Goal: Task Accomplishment & Management: Use online tool/utility

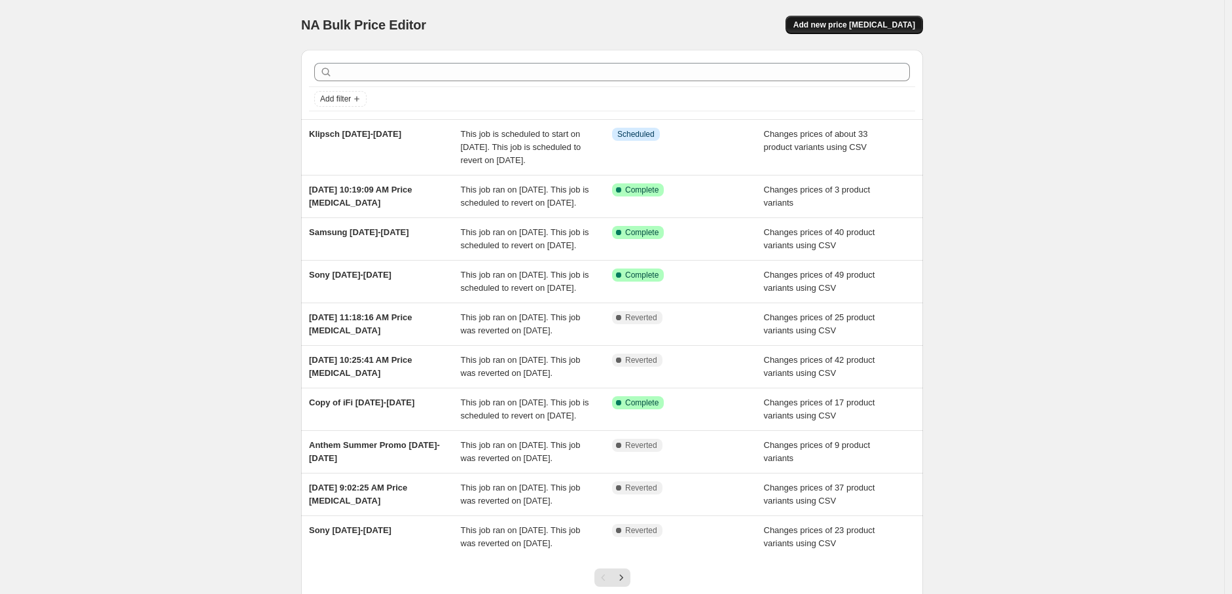
click at [895, 25] on span "Add new price [MEDICAL_DATA]" at bounding box center [855, 25] width 122 height 10
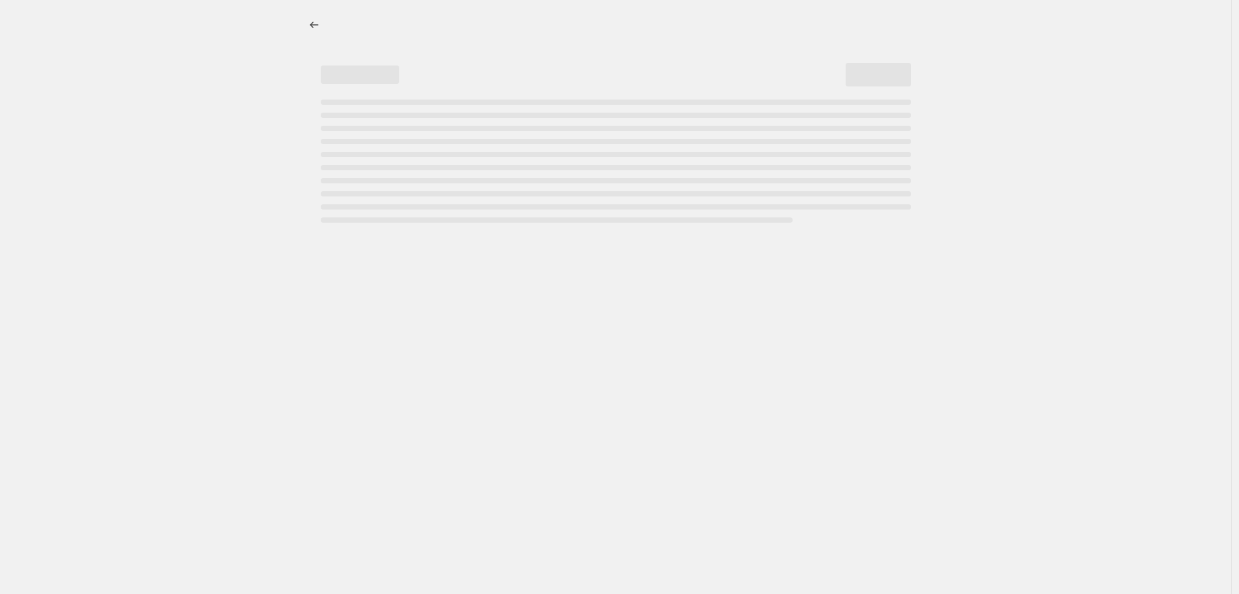
select select "percentage"
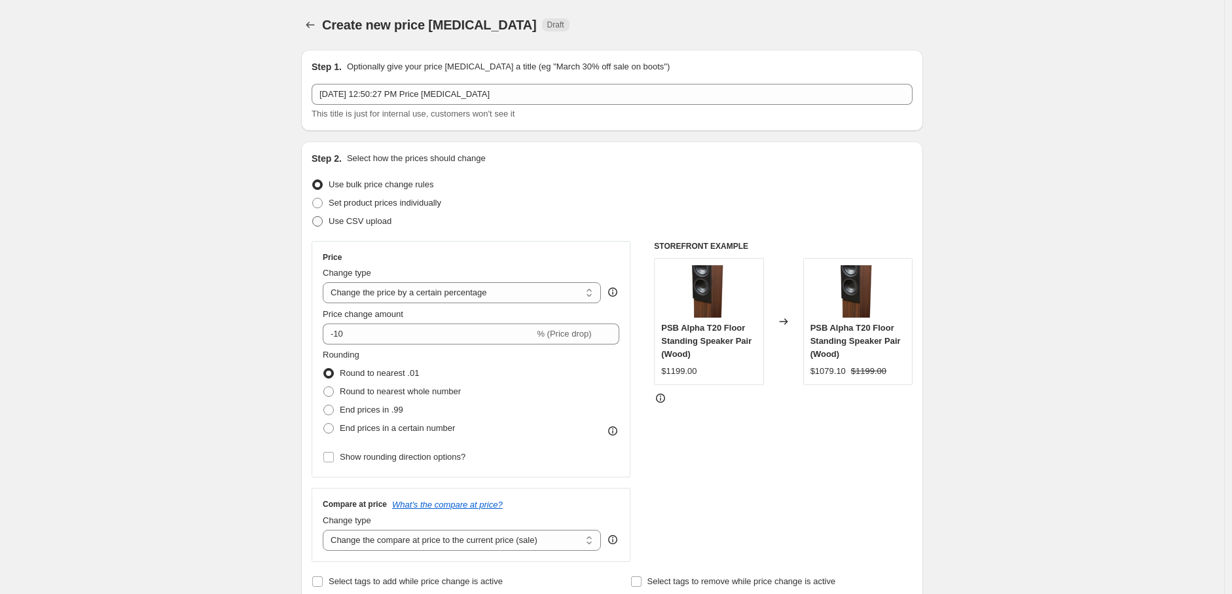
click at [365, 218] on span "Use CSV upload" at bounding box center [360, 221] width 63 height 10
click at [313, 217] on input "Use CSV upload" at bounding box center [312, 216] width 1 height 1
radio input "true"
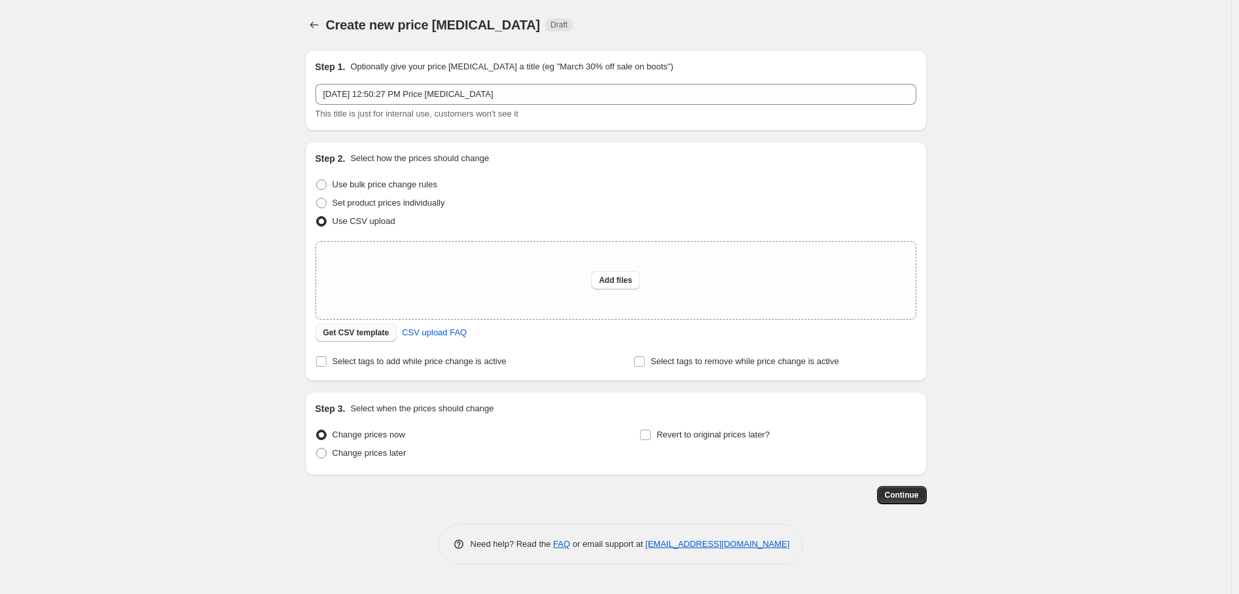
click at [357, 327] on span "Get CSV template" at bounding box center [356, 332] width 66 height 10
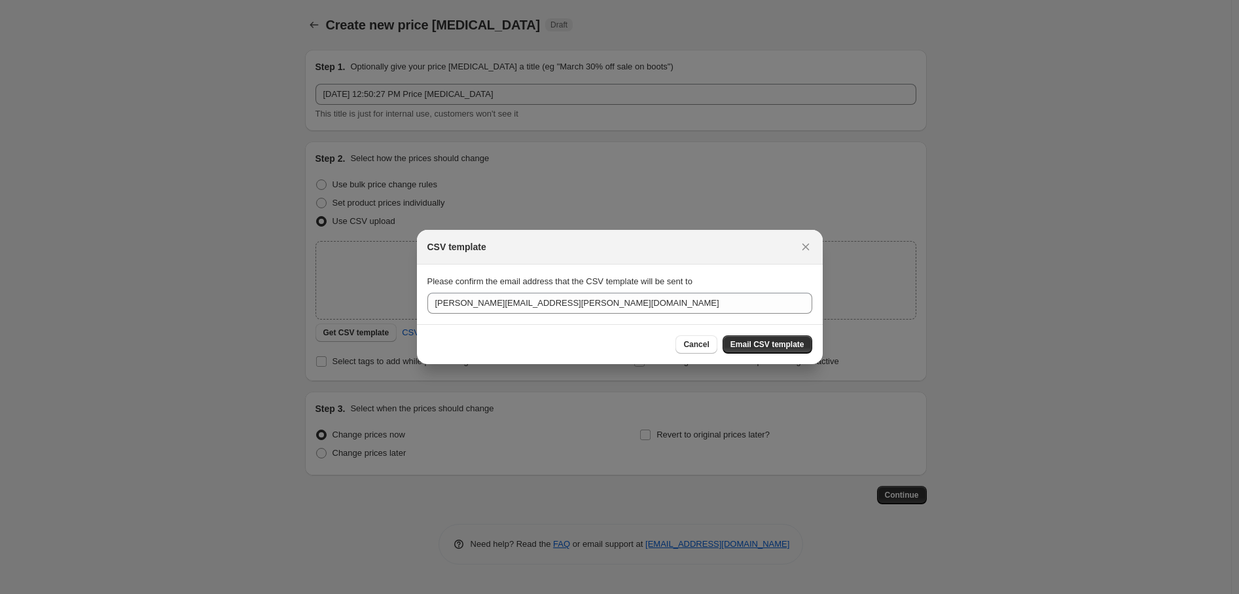
click at [773, 356] on div "Cancel Email CSV template" at bounding box center [620, 344] width 406 height 40
click at [797, 340] on span "Email CSV template" at bounding box center [768, 344] width 74 height 10
